Goal: Transaction & Acquisition: Book appointment/travel/reservation

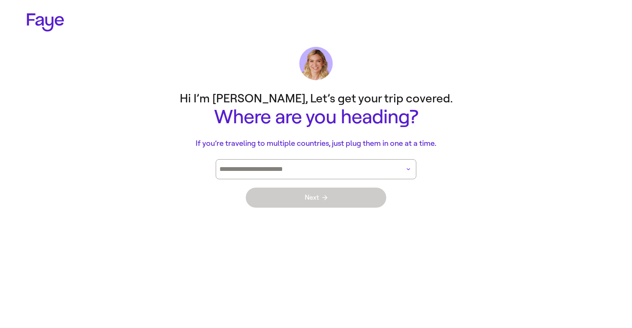
click at [281, 167] on input at bounding box center [305, 169] width 170 height 7
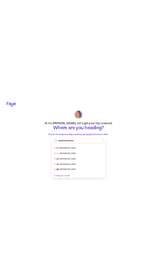
scroll to position [219, 0]
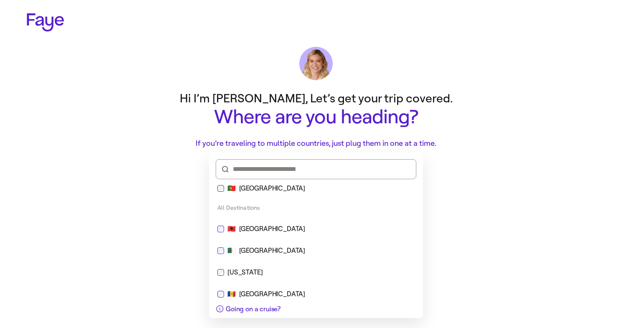
click at [261, 236] on div "🇦🇱 [GEOGRAPHIC_DATA]" at bounding box center [315, 229] width 207 height 20
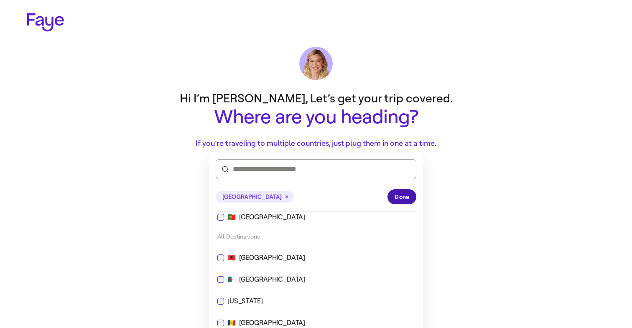
click at [400, 194] on span "Done" at bounding box center [402, 197] width 15 height 9
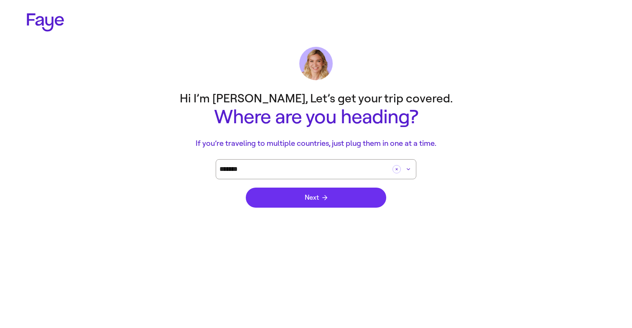
click at [361, 200] on button "Next" at bounding box center [316, 198] width 141 height 20
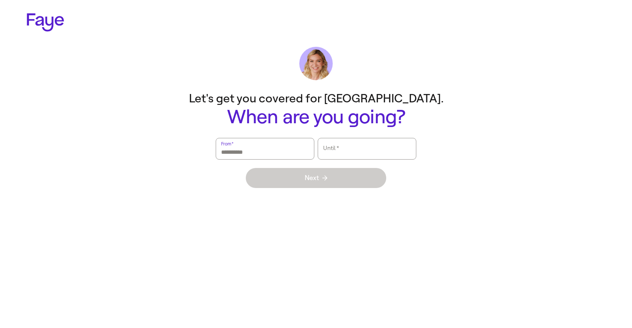
click at [261, 157] on input "From   *" at bounding box center [265, 148] width 88 height 19
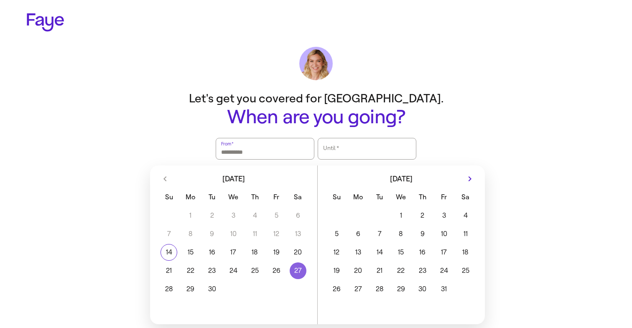
click at [293, 268] on button "27" at bounding box center [297, 271] width 21 height 17
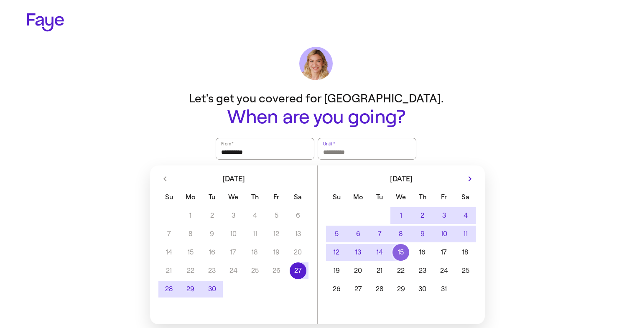
click at [404, 249] on button "15" at bounding box center [401, 252] width 21 height 17
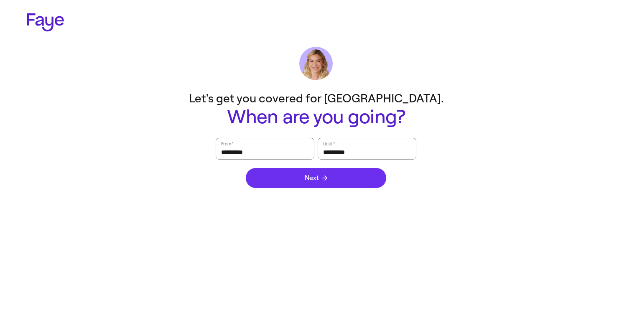
click at [338, 179] on button "Next" at bounding box center [316, 178] width 141 height 20
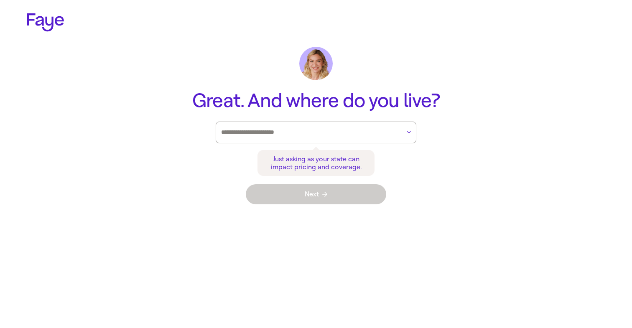
click at [365, 140] on div at bounding box center [310, 132] width 179 height 21
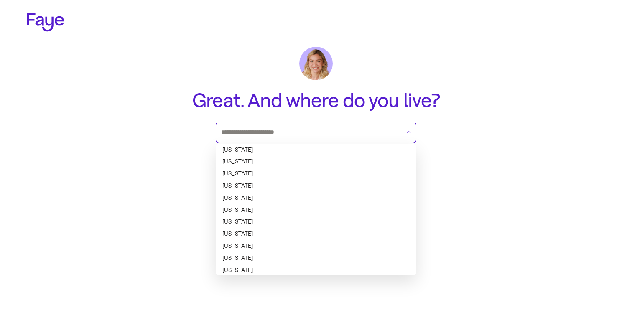
click at [345, 230] on li "[US_STATE]" at bounding box center [316, 234] width 201 height 12
type input "********"
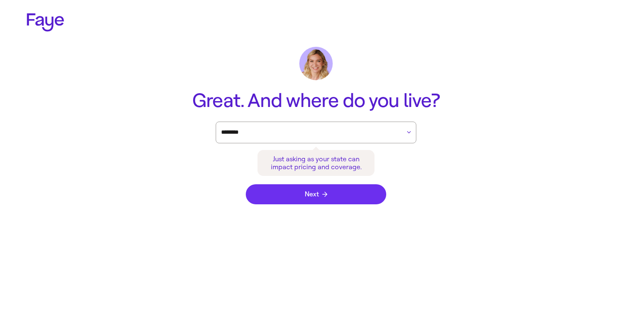
click at [347, 197] on button "Next" at bounding box center [316, 194] width 141 height 20
